Goal: Information Seeking & Learning: Check status

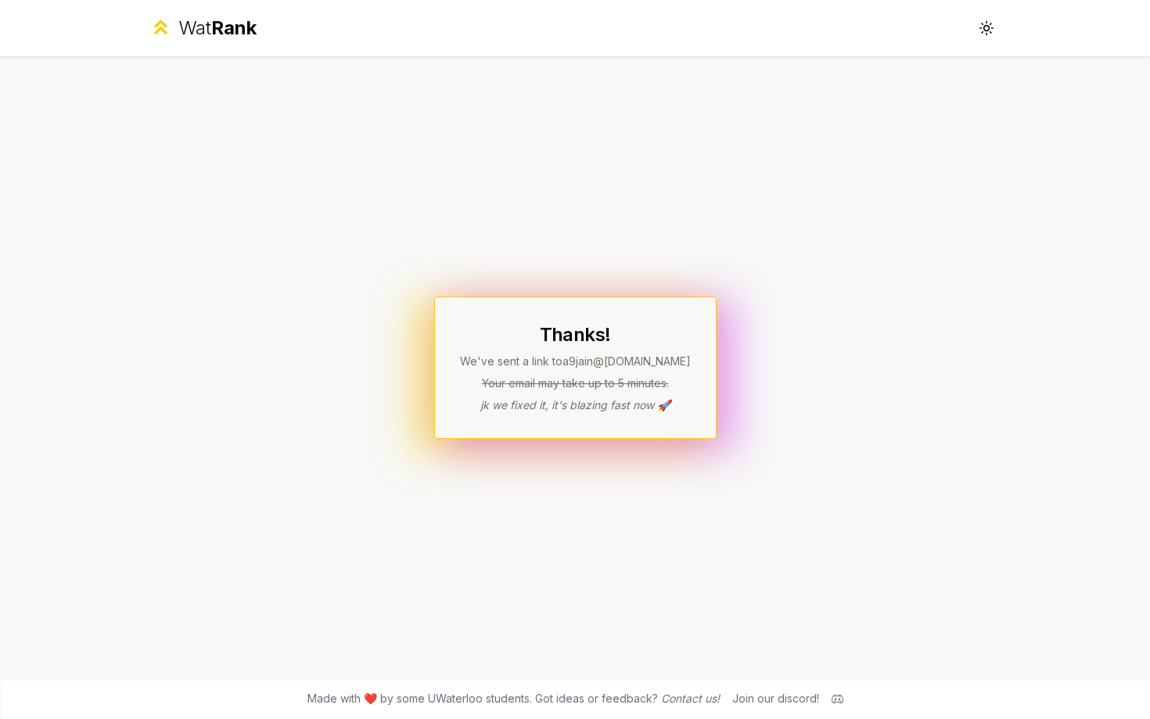
click at [523, 387] on p "Your email may take up to 5 minutes." at bounding box center [575, 383] width 231 height 16
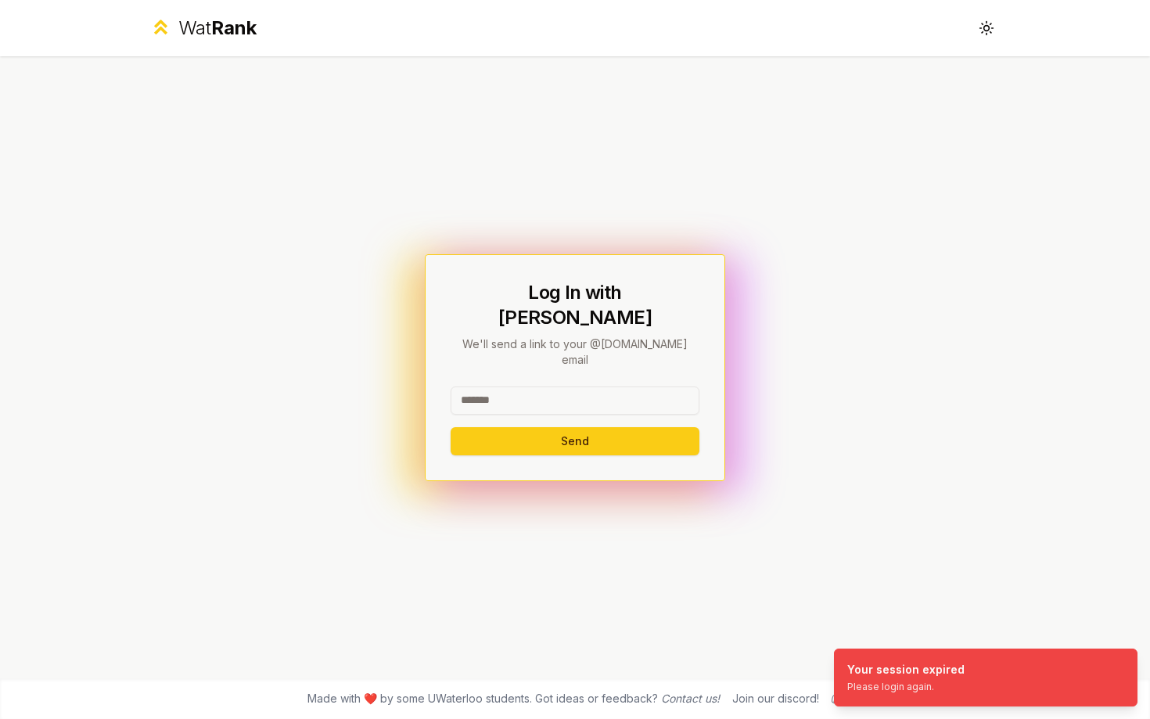
click at [578, 386] on input at bounding box center [575, 400] width 249 height 28
type input "******"
click at [451, 427] on button "Send" at bounding box center [575, 441] width 249 height 28
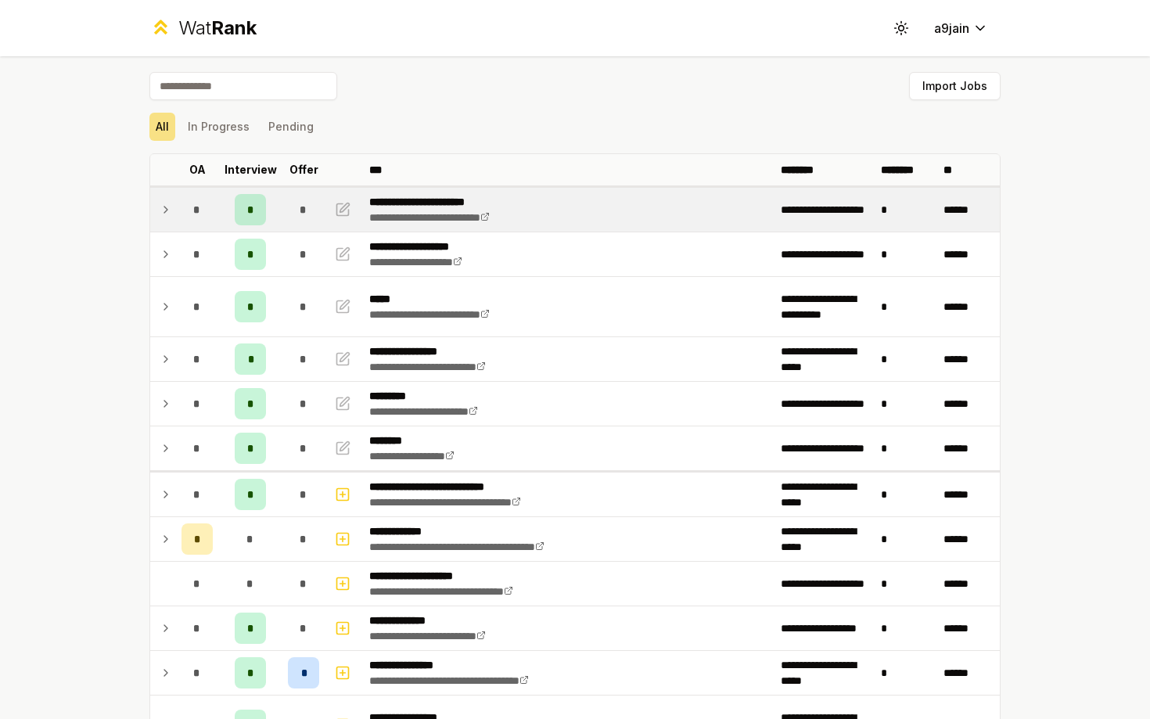
click at [174, 212] on td at bounding box center [162, 210] width 25 height 44
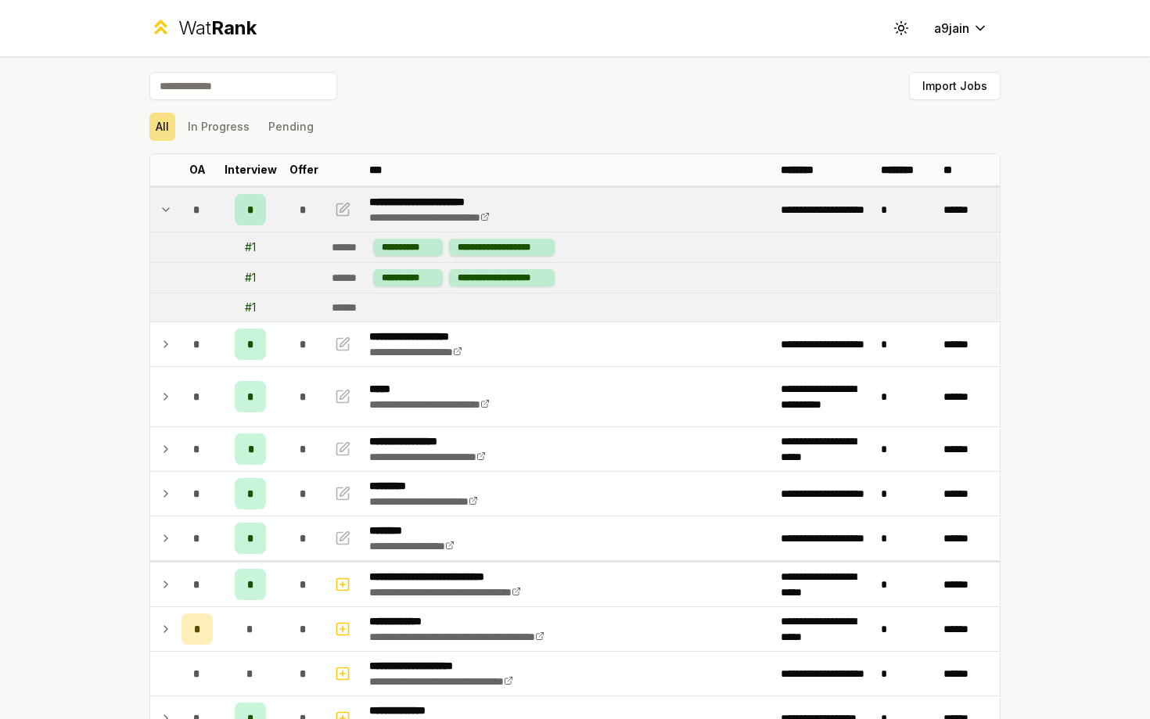
click at [174, 212] on td at bounding box center [162, 210] width 25 height 44
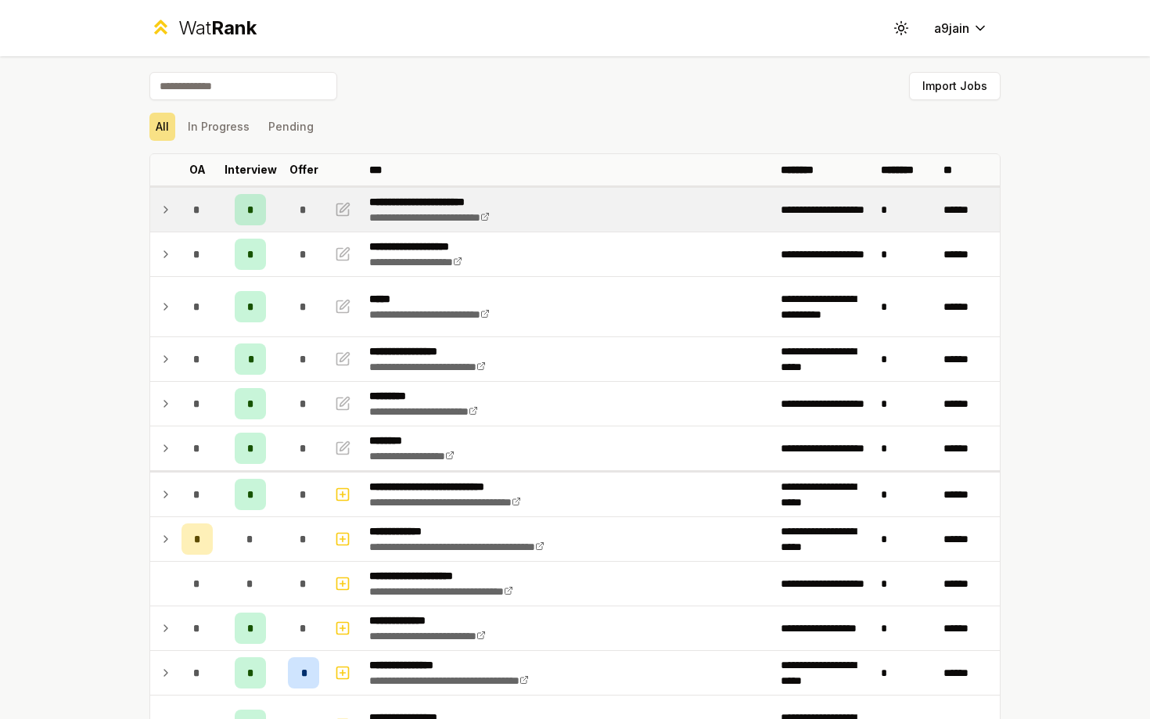
click at [174, 212] on td at bounding box center [162, 210] width 25 height 44
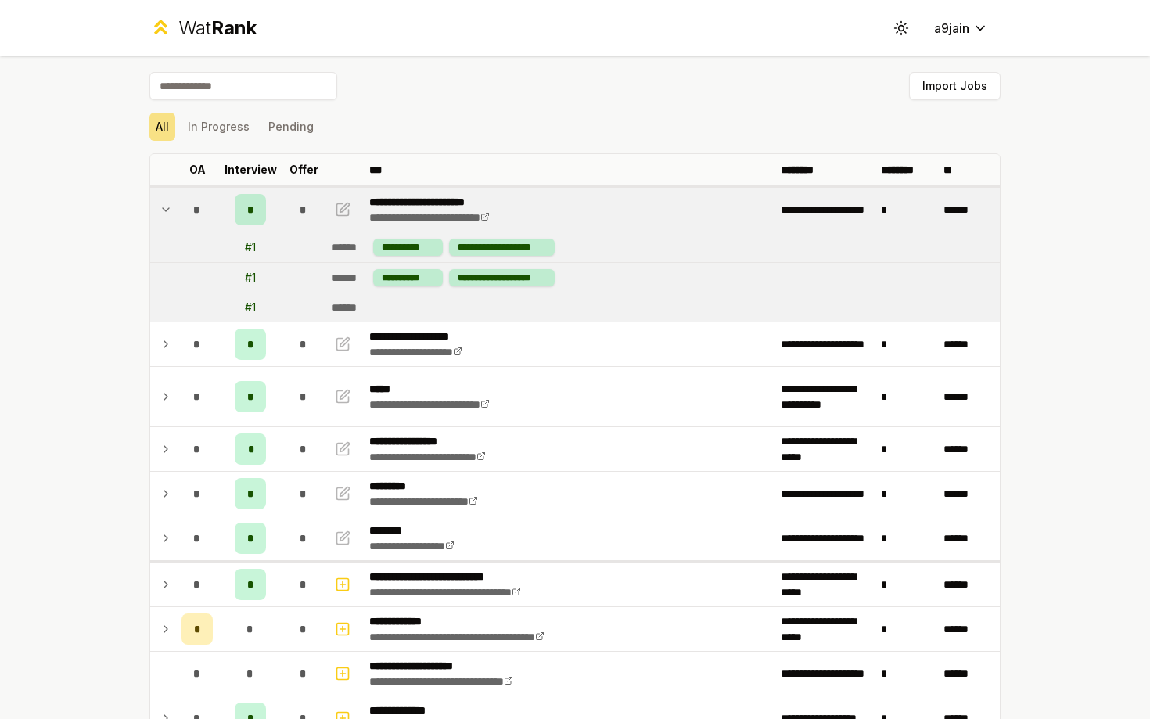
click at [174, 212] on td at bounding box center [162, 210] width 25 height 44
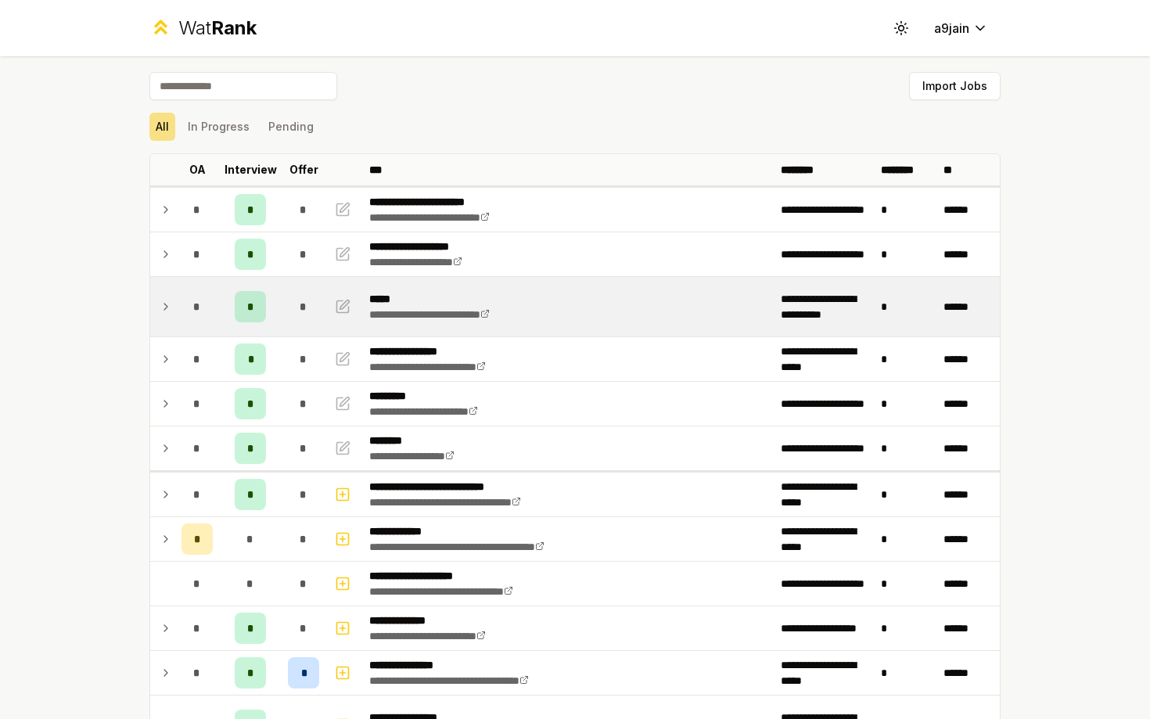
click at [161, 303] on icon at bounding box center [166, 306] width 13 height 19
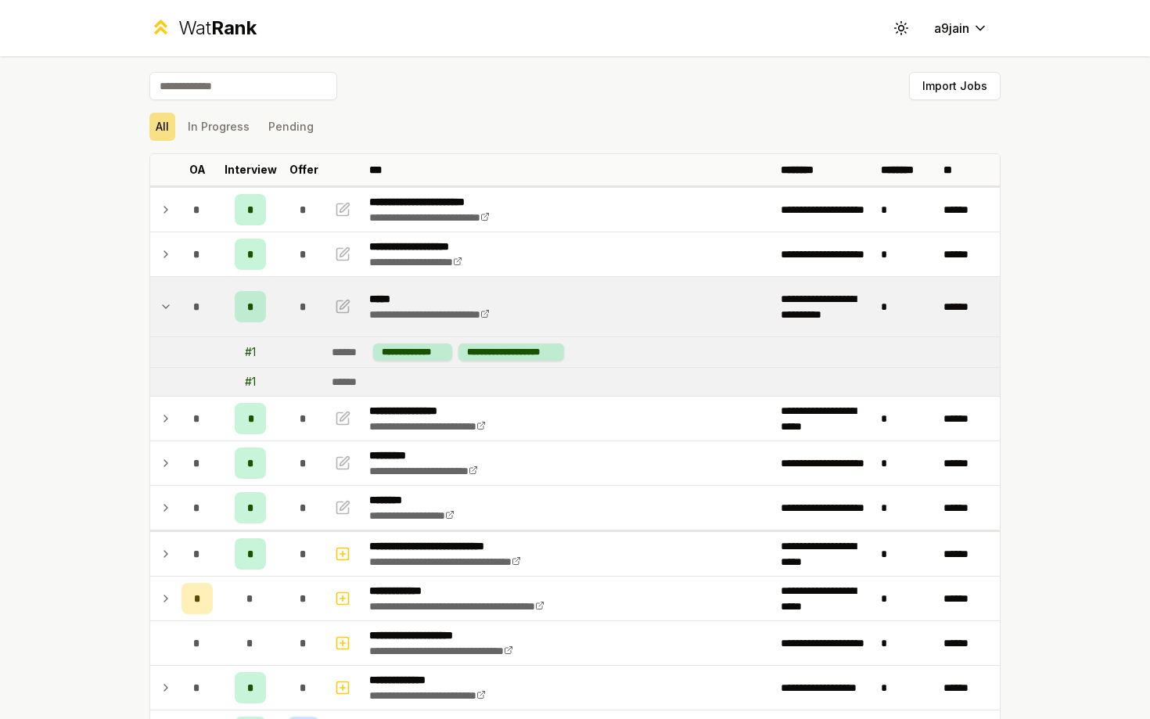
click at [161, 303] on icon at bounding box center [166, 306] width 13 height 19
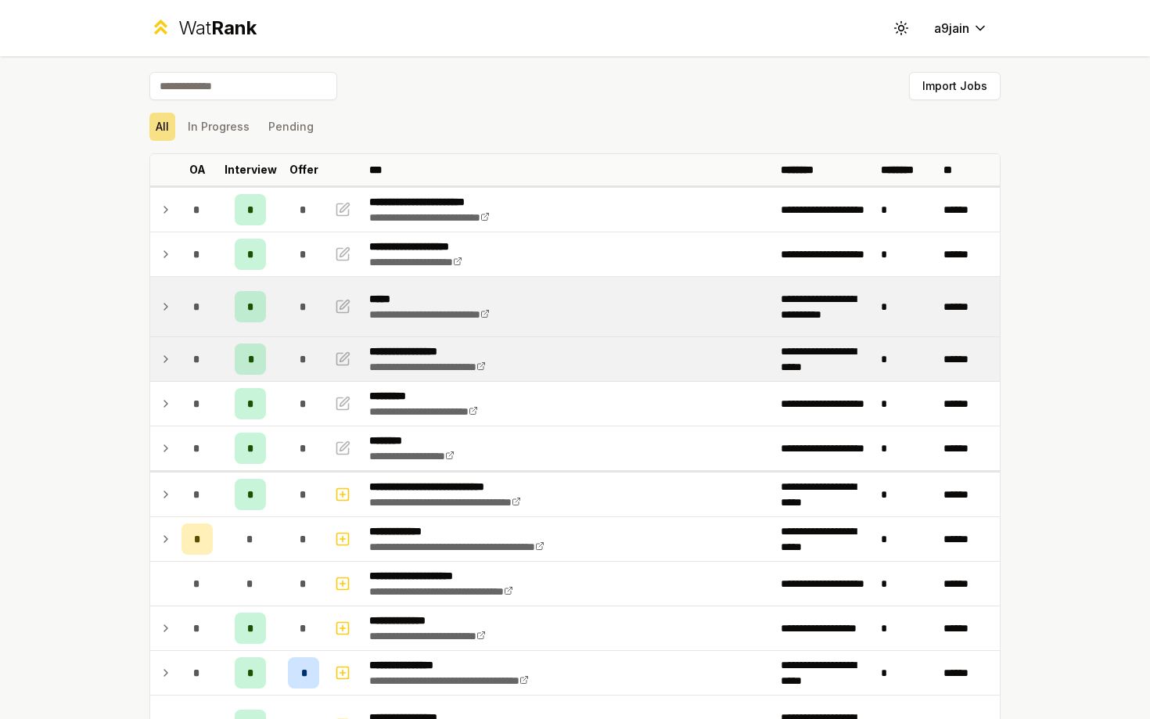
click at [163, 351] on icon at bounding box center [166, 359] width 13 height 19
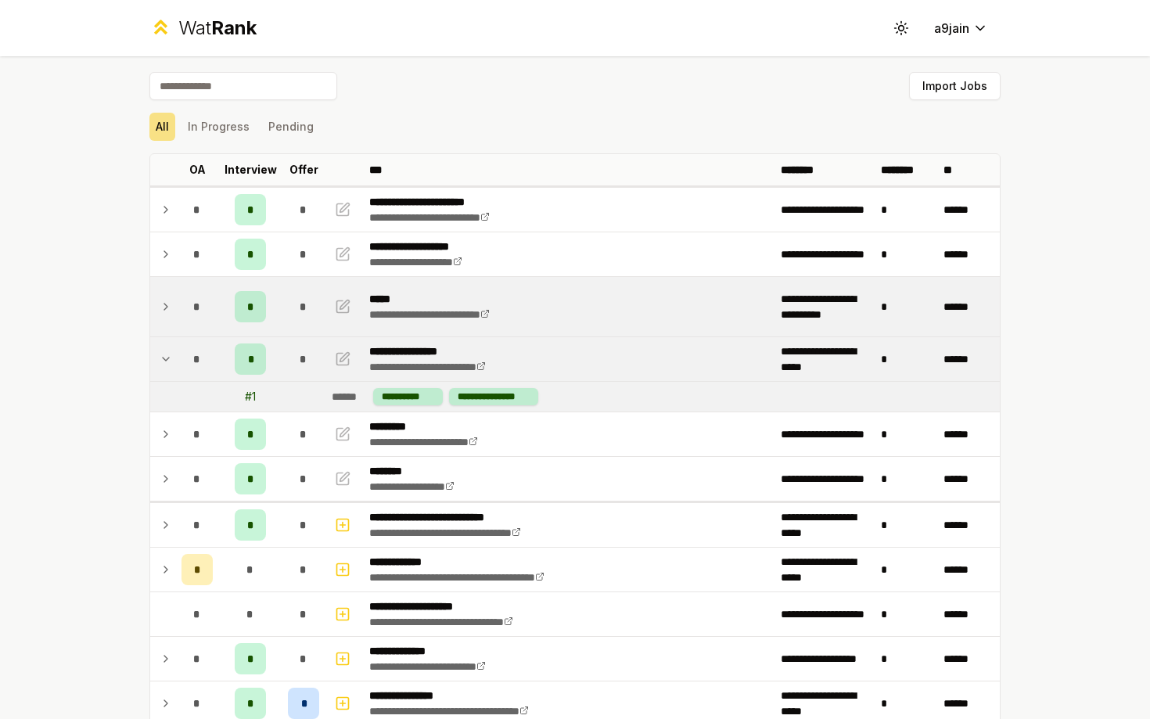
click at [164, 351] on icon at bounding box center [166, 359] width 13 height 19
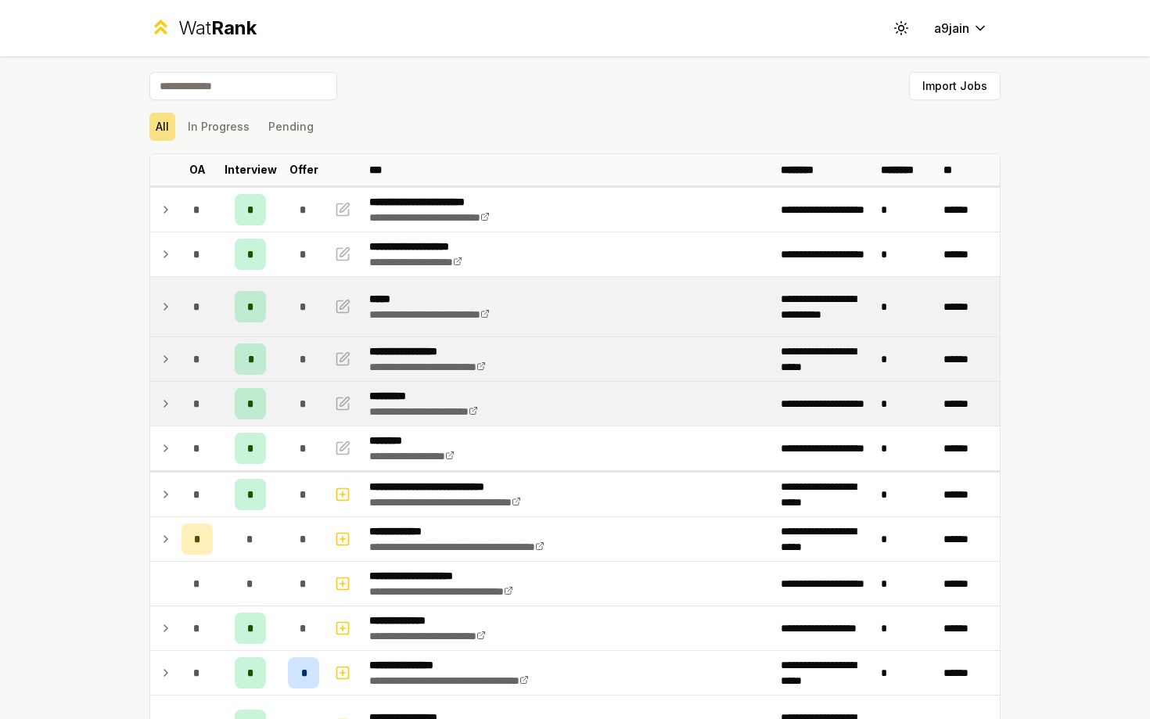
click at [170, 387] on td at bounding box center [162, 404] width 25 height 44
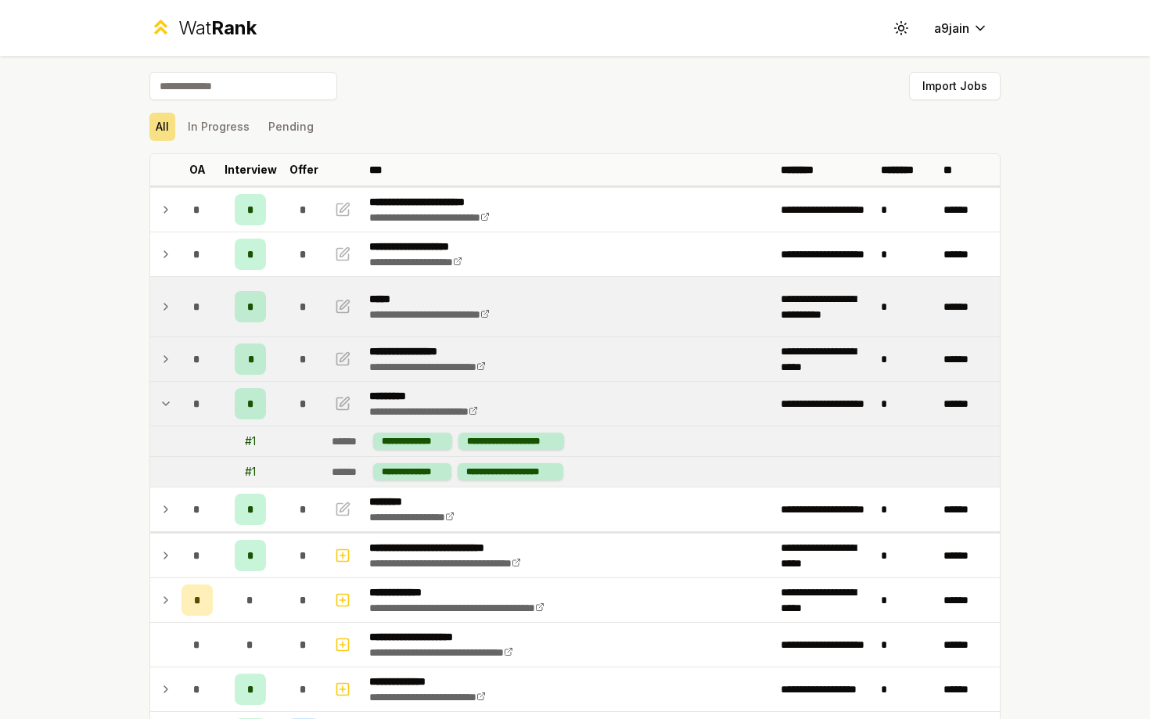
click at [171, 397] on icon at bounding box center [166, 403] width 13 height 19
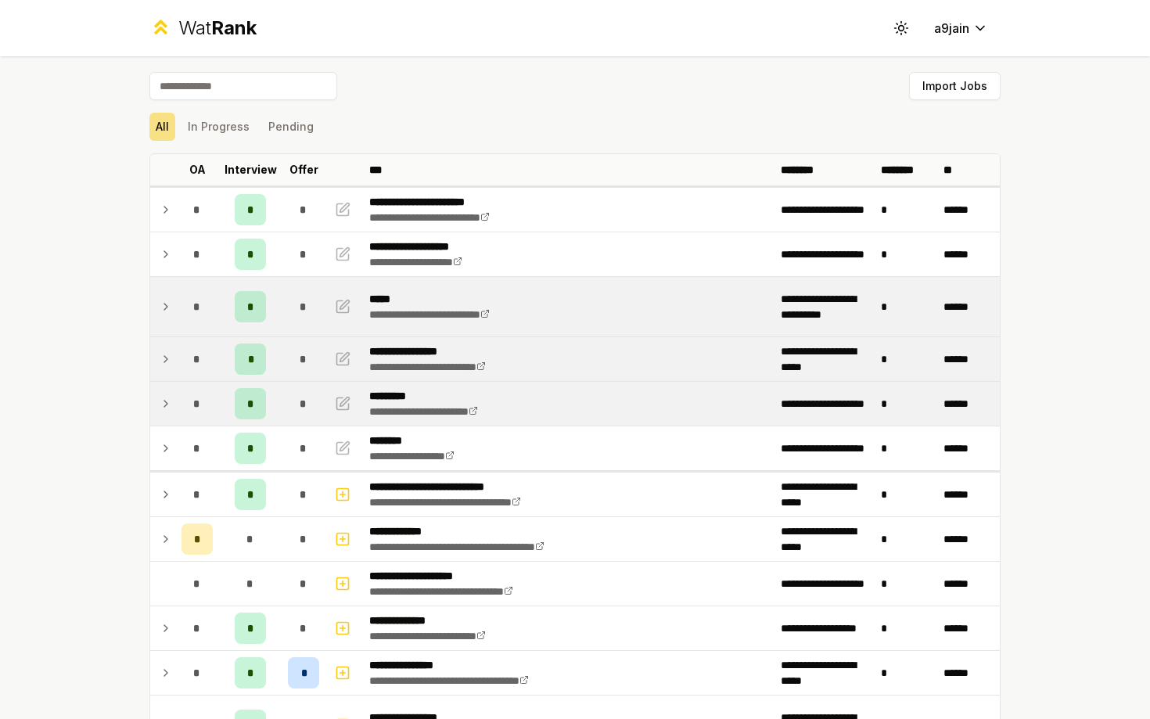
scroll to position [70, 0]
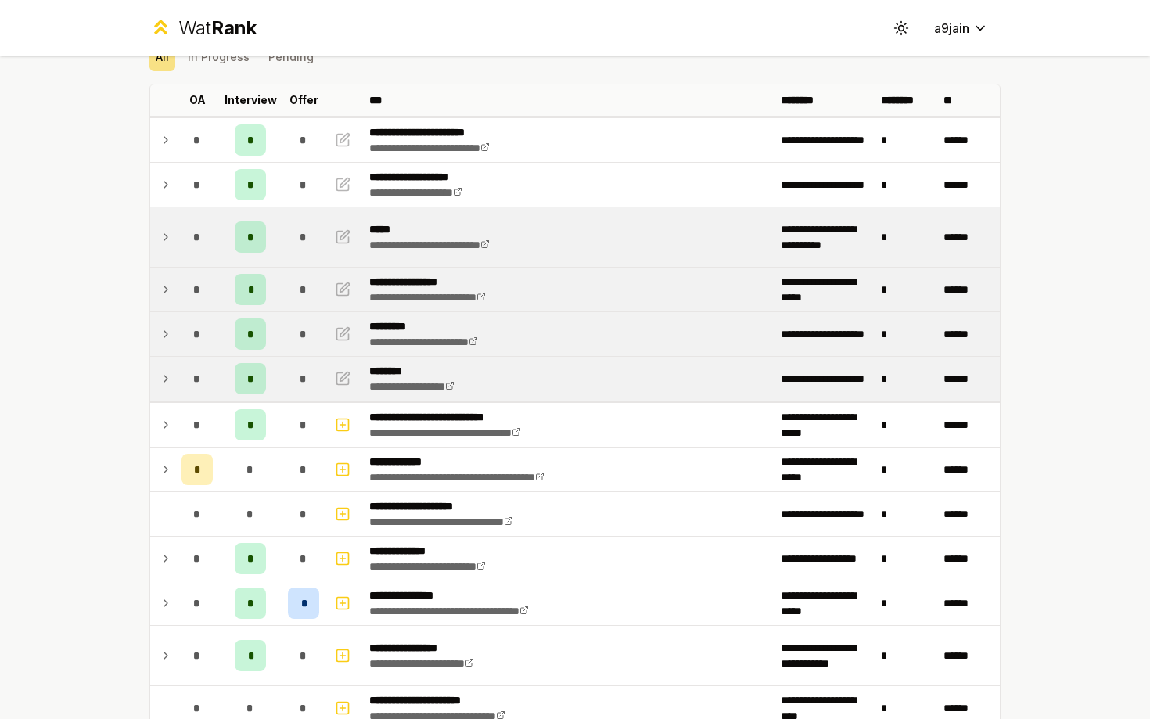
click at [168, 391] on td at bounding box center [162, 379] width 25 height 44
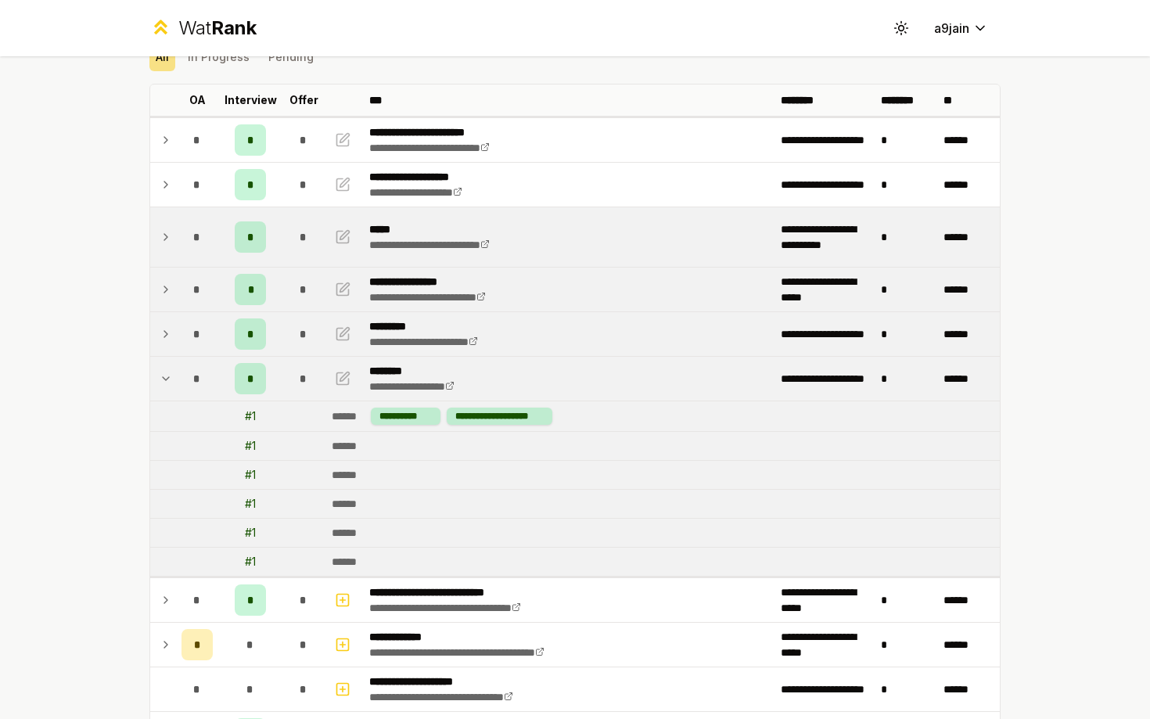
click at [168, 391] on td at bounding box center [162, 379] width 25 height 44
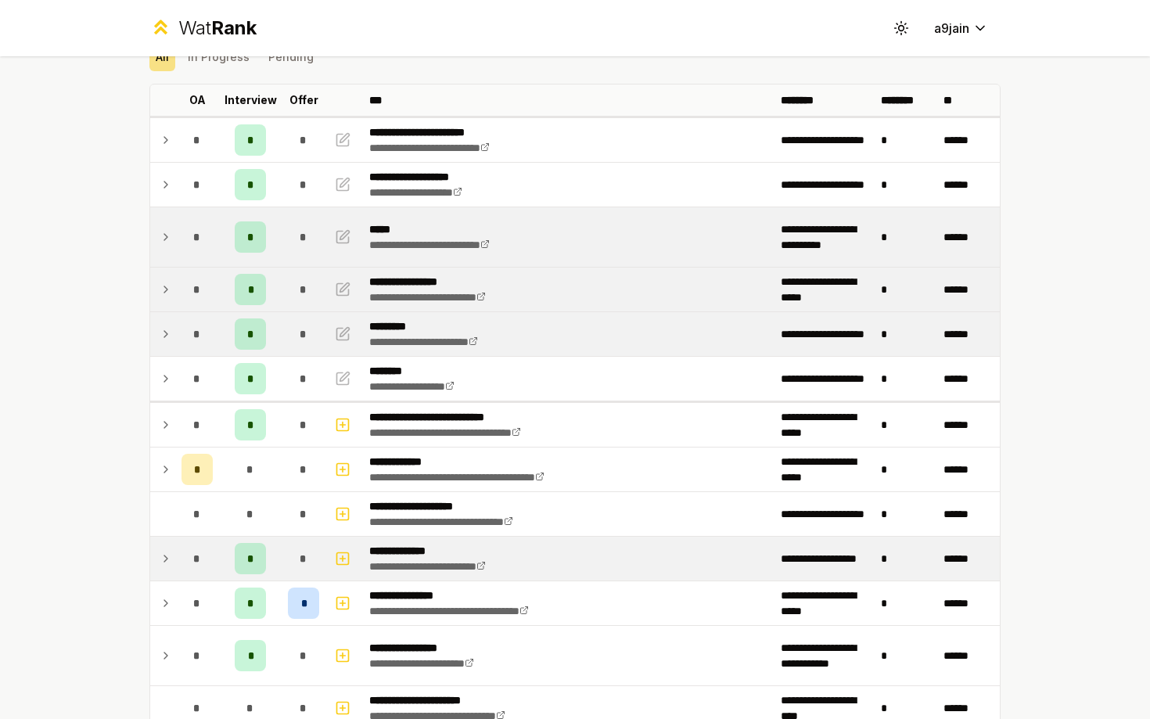
click at [166, 546] on td at bounding box center [162, 559] width 25 height 44
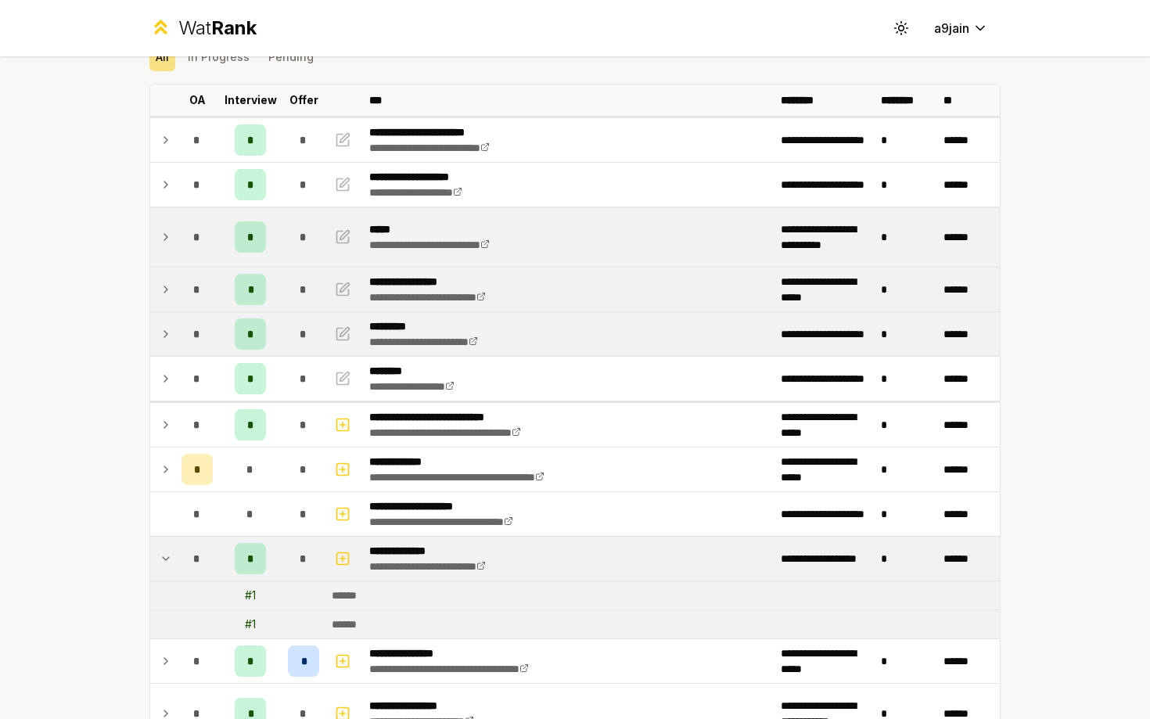
click at [166, 546] on td at bounding box center [162, 559] width 25 height 44
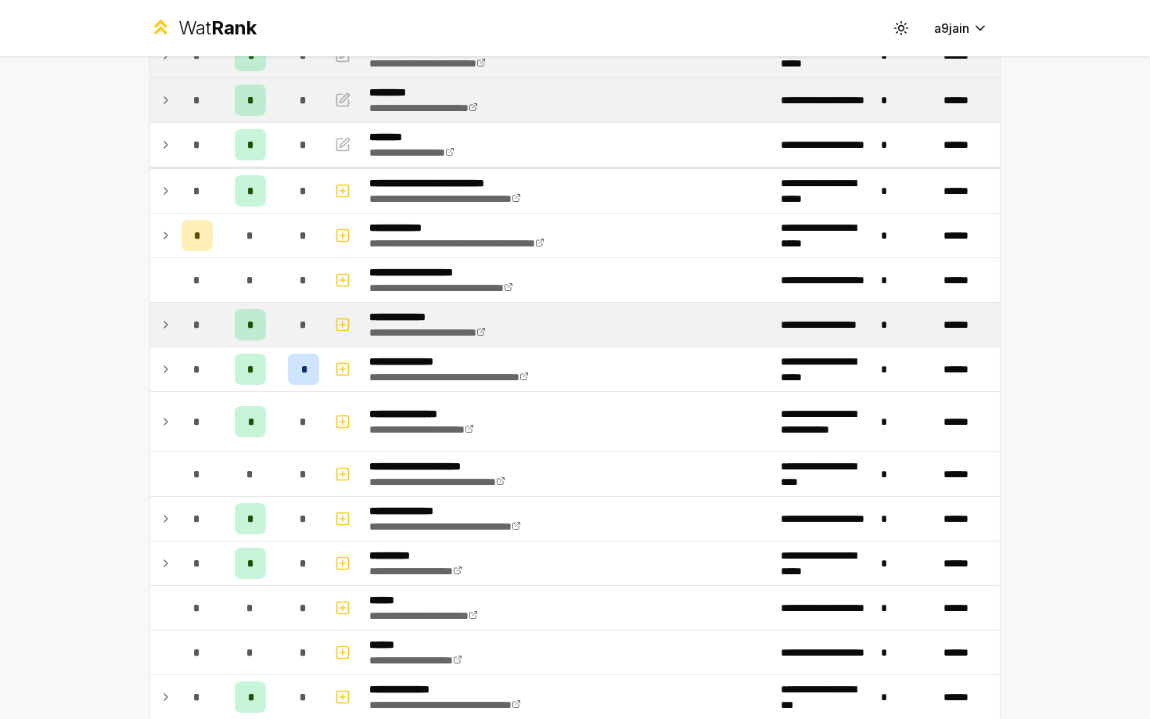
scroll to position [350, 0]
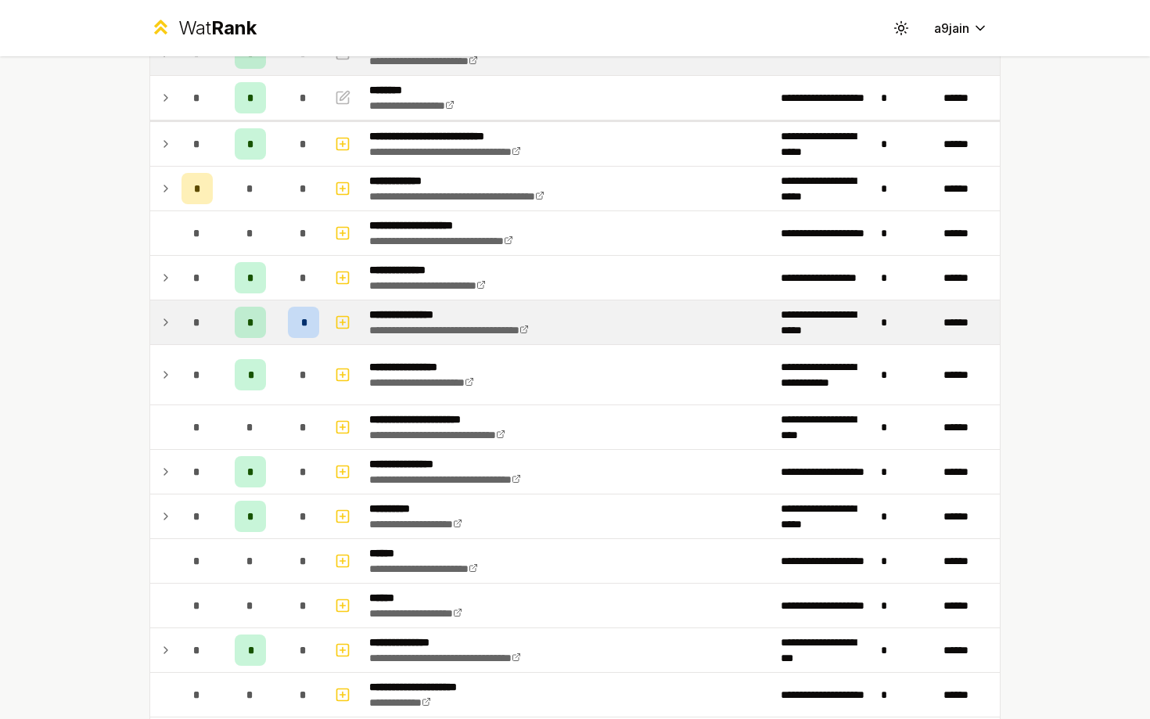
click at [170, 325] on icon at bounding box center [166, 322] width 13 height 19
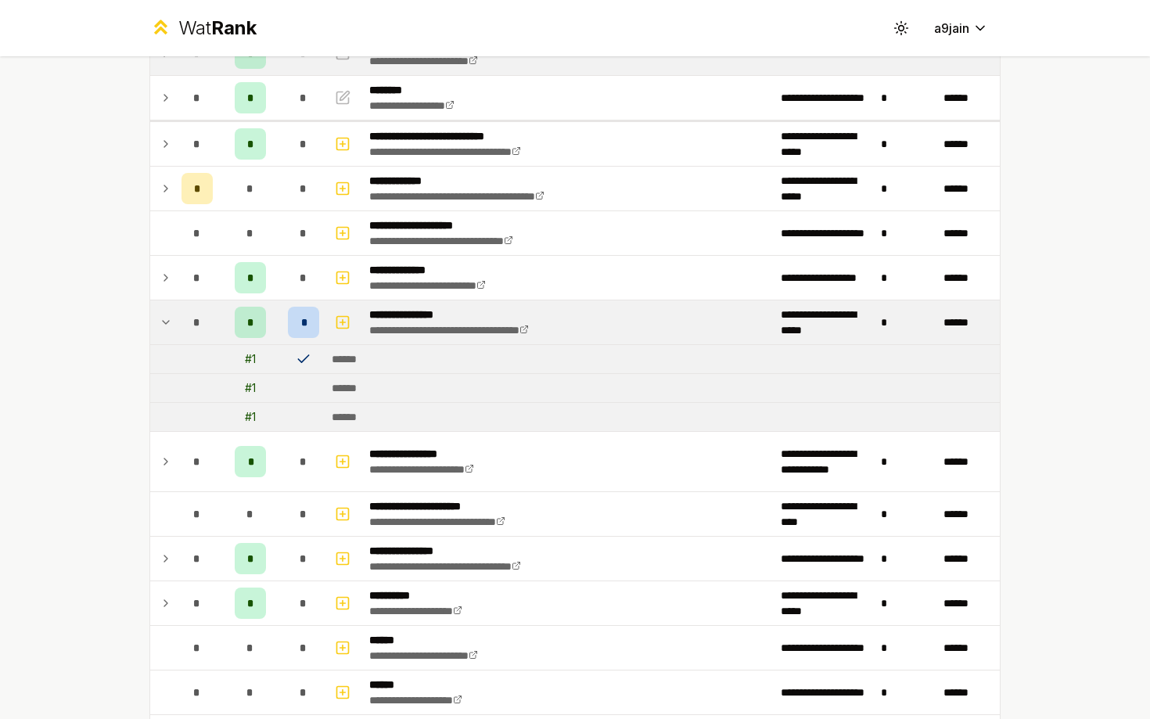
click at [171, 325] on icon at bounding box center [166, 322] width 13 height 19
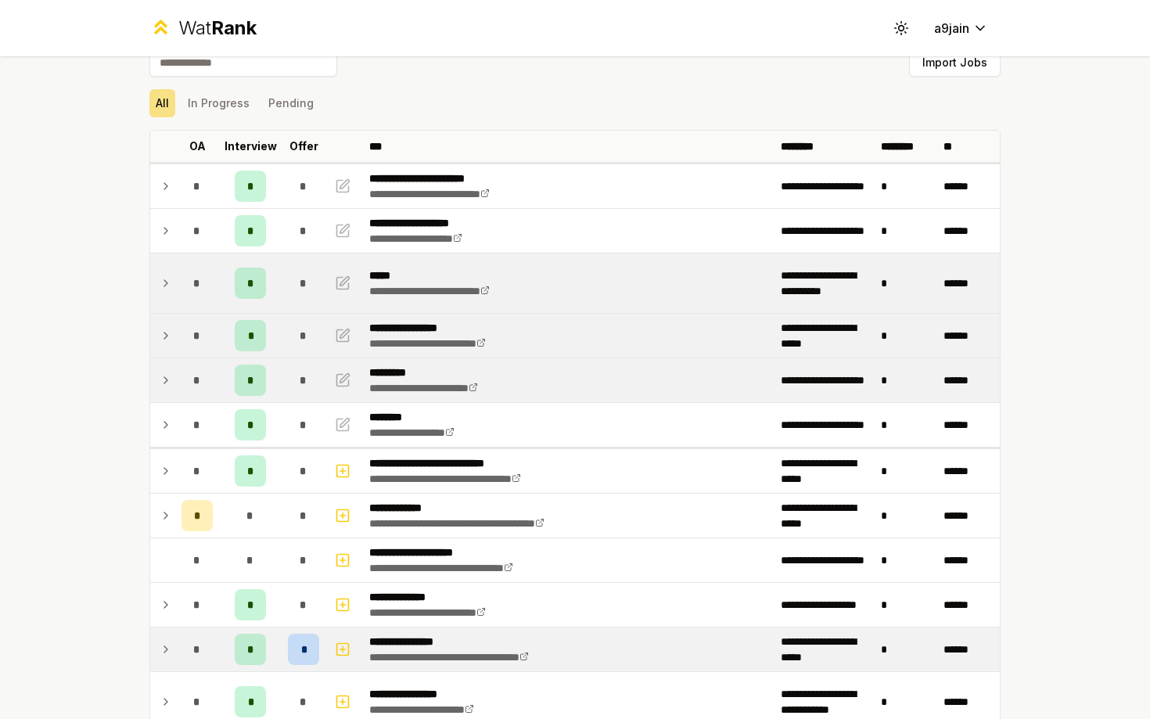
scroll to position [20, 0]
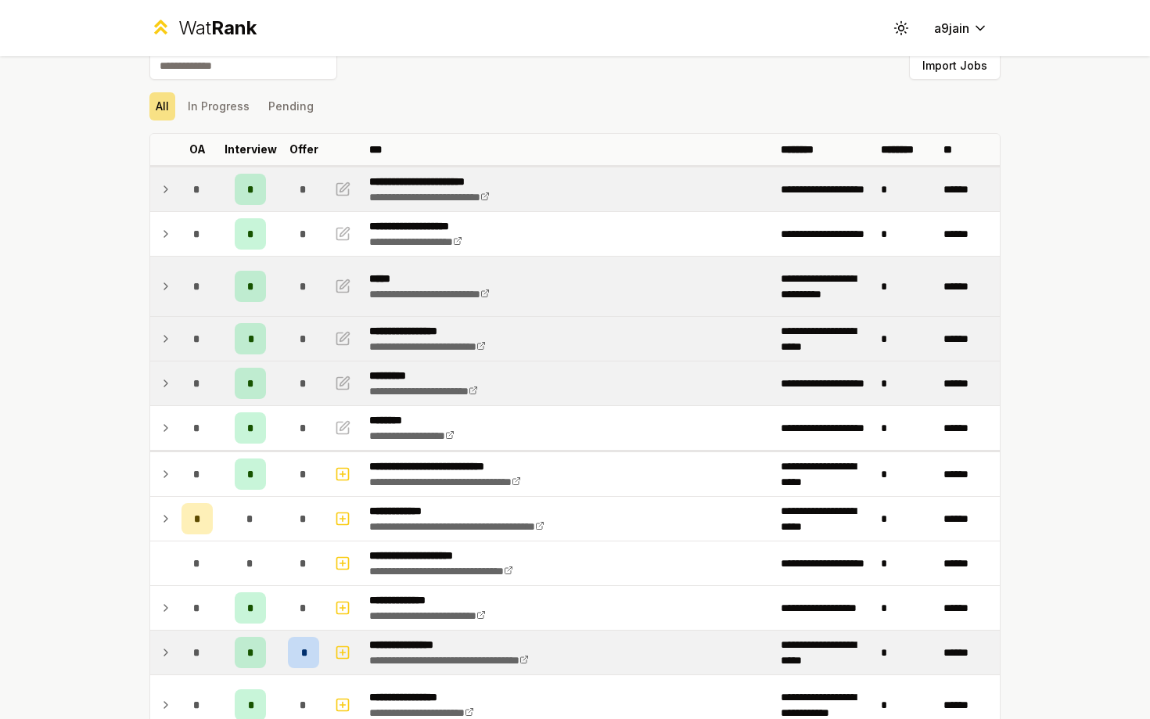
click at [163, 186] on icon at bounding box center [166, 189] width 13 height 19
